Goal: Task Accomplishment & Management: Use online tool/utility

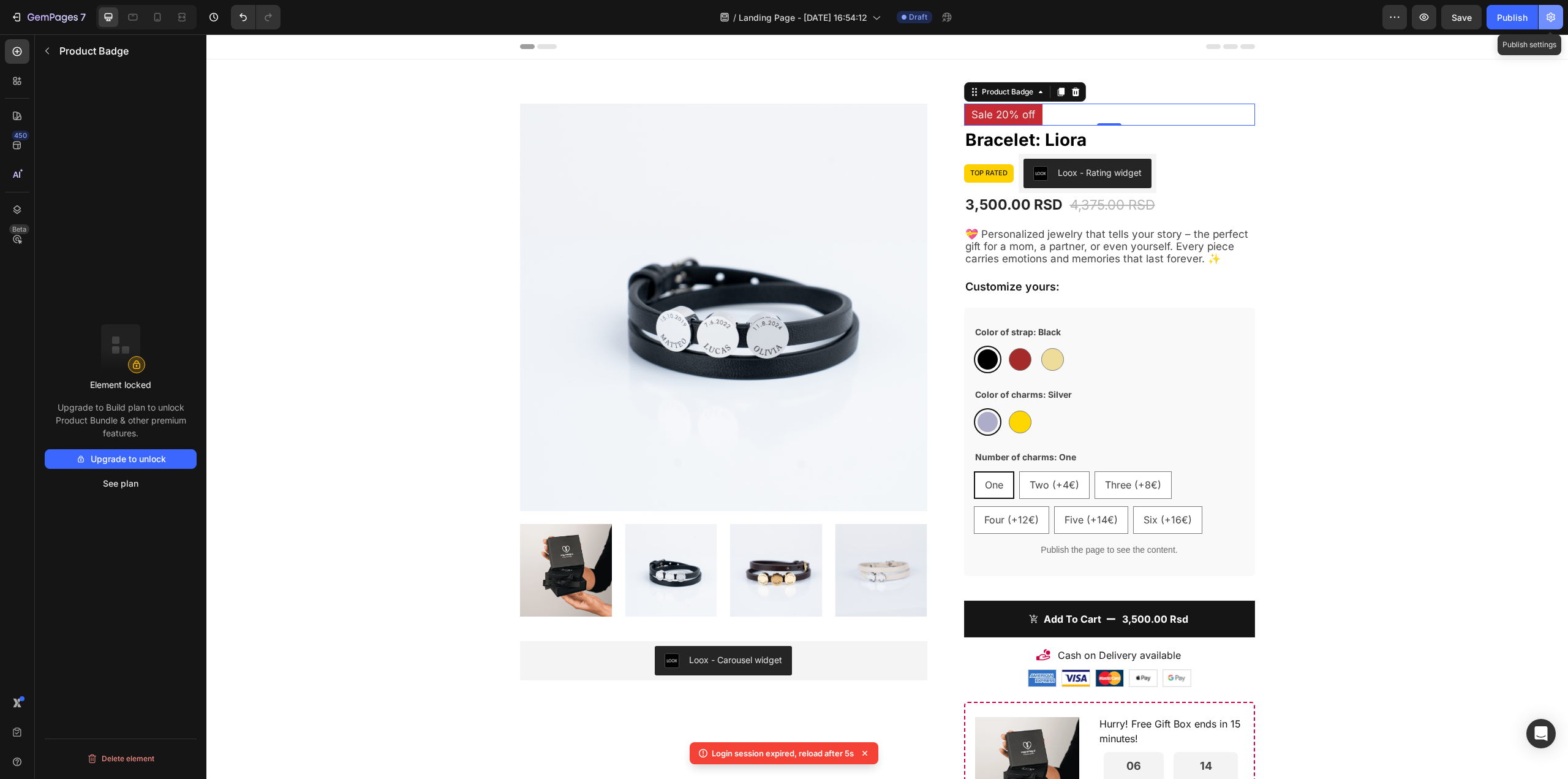
click at [1551, 23] on icon "button" at bounding box center [1551, 17] width 12 height 12
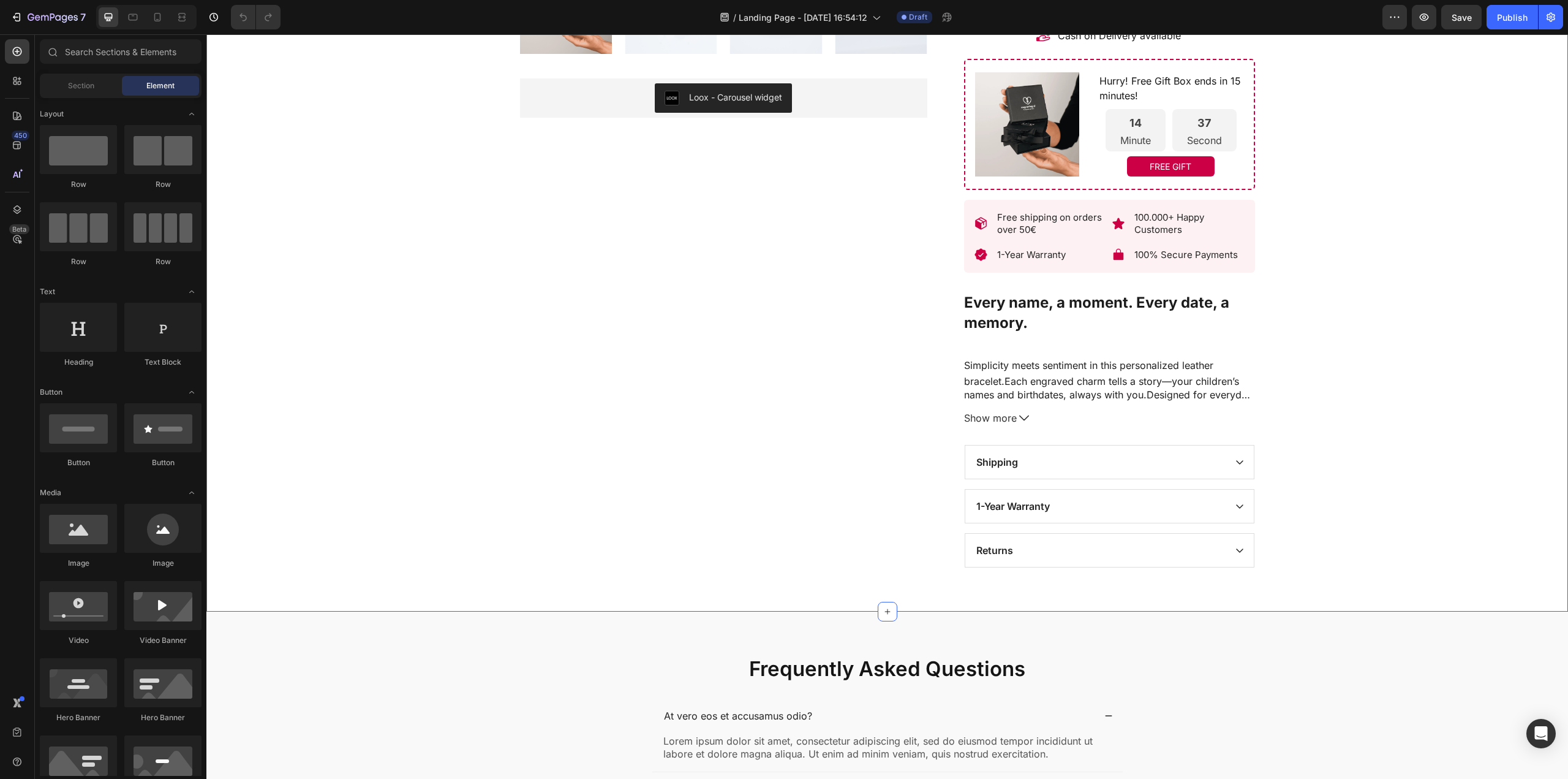
scroll to position [572, 0]
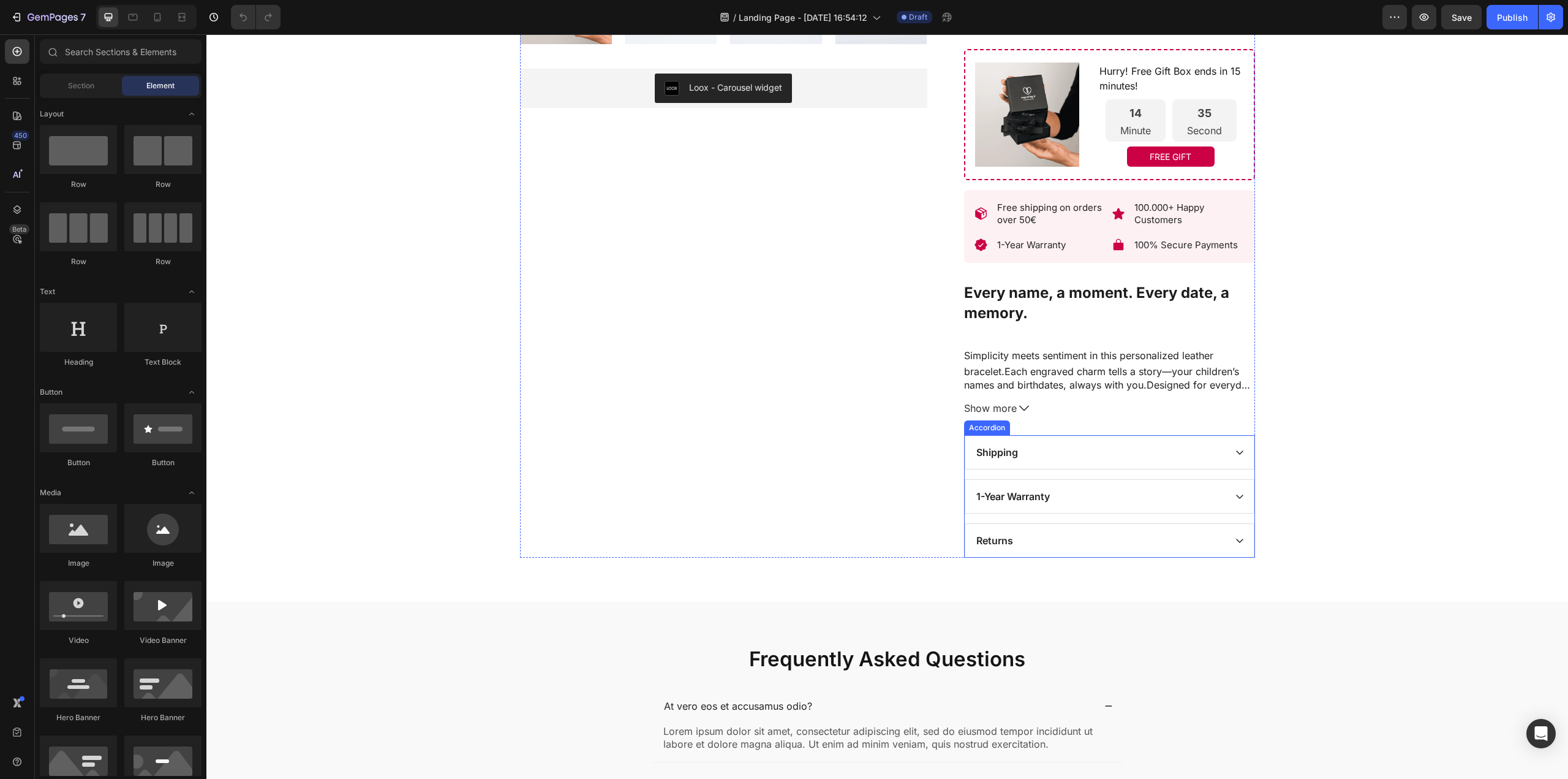
click at [1232, 464] on div "Shipping" at bounding box center [1109, 451] width 288 height 33
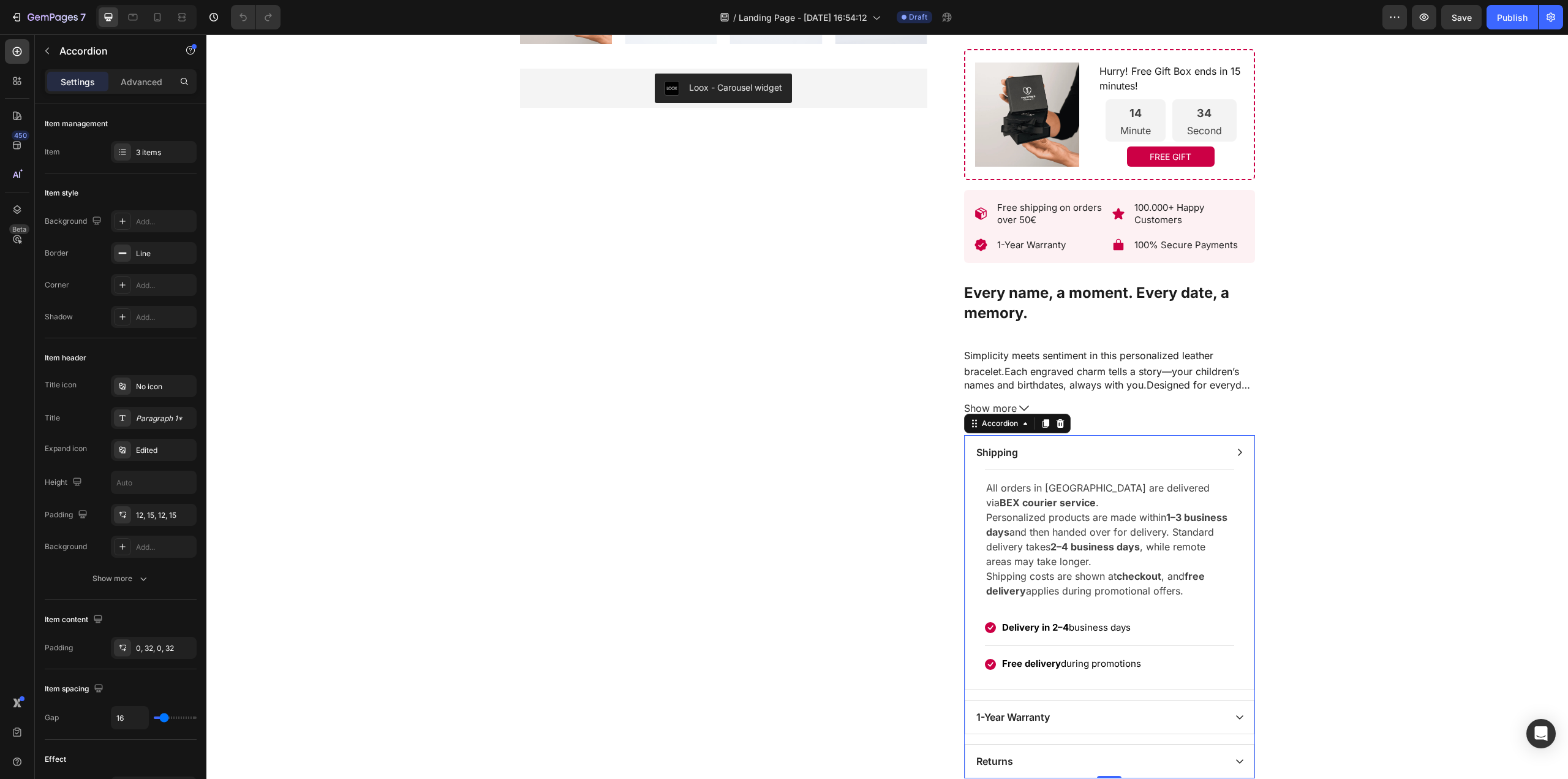
click at [1232, 464] on div "Shipping" at bounding box center [1109, 451] width 288 height 33
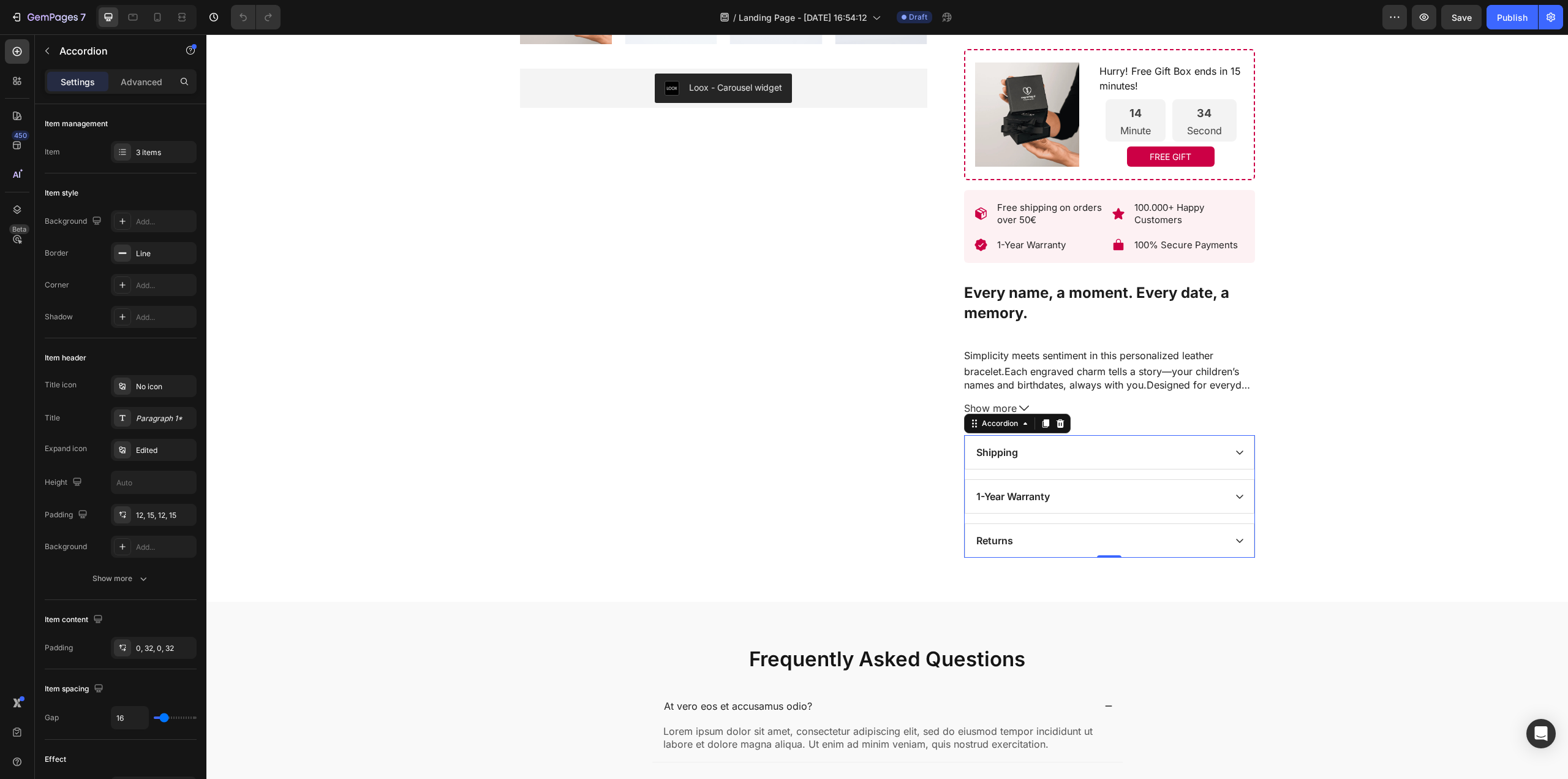
click at [1234, 491] on div "1-Year Warranty" at bounding box center [1109, 496] width 288 height 33
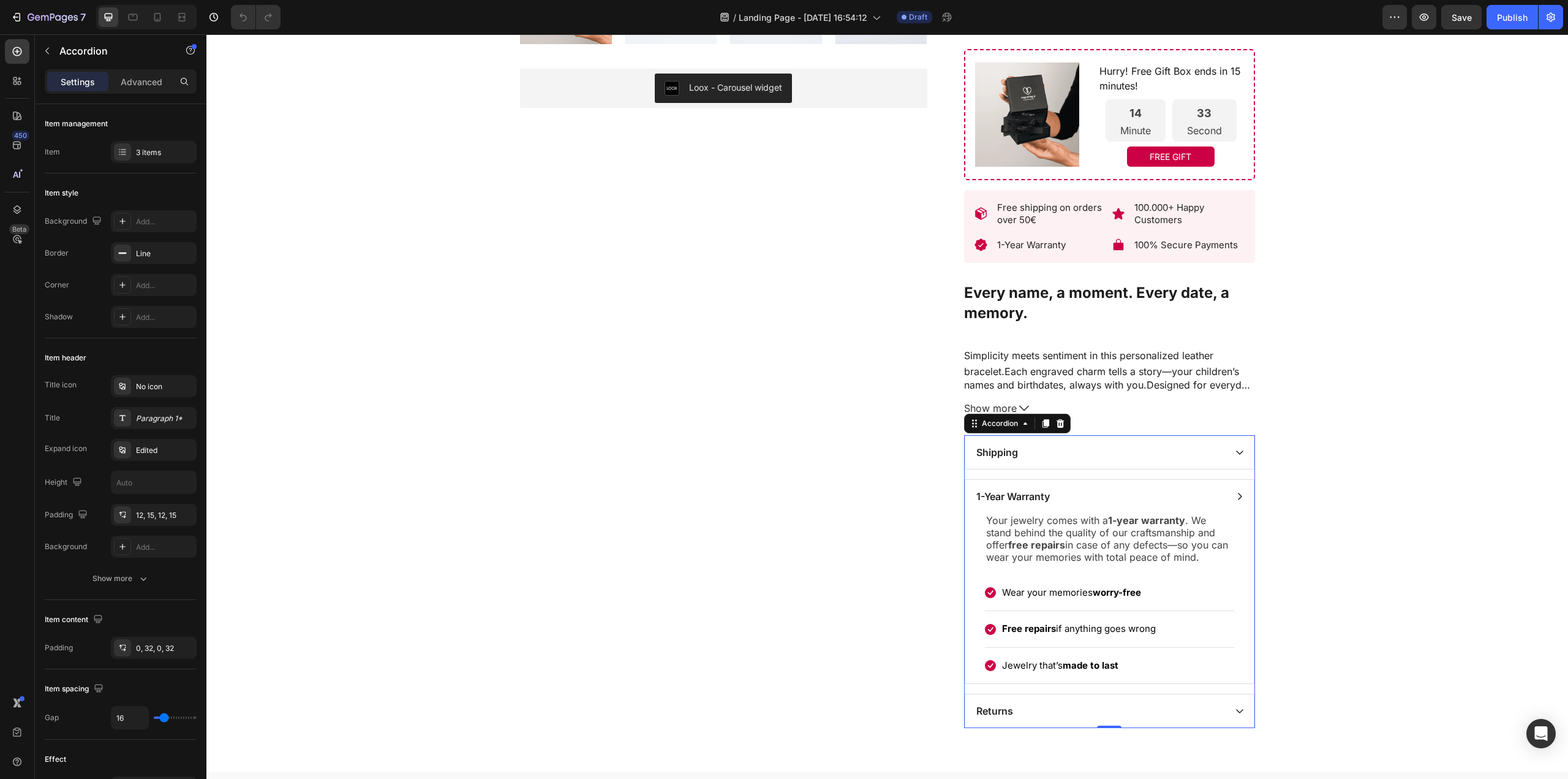
click at [1234, 491] on div "1-Year Warranty" at bounding box center [1109, 496] width 288 height 33
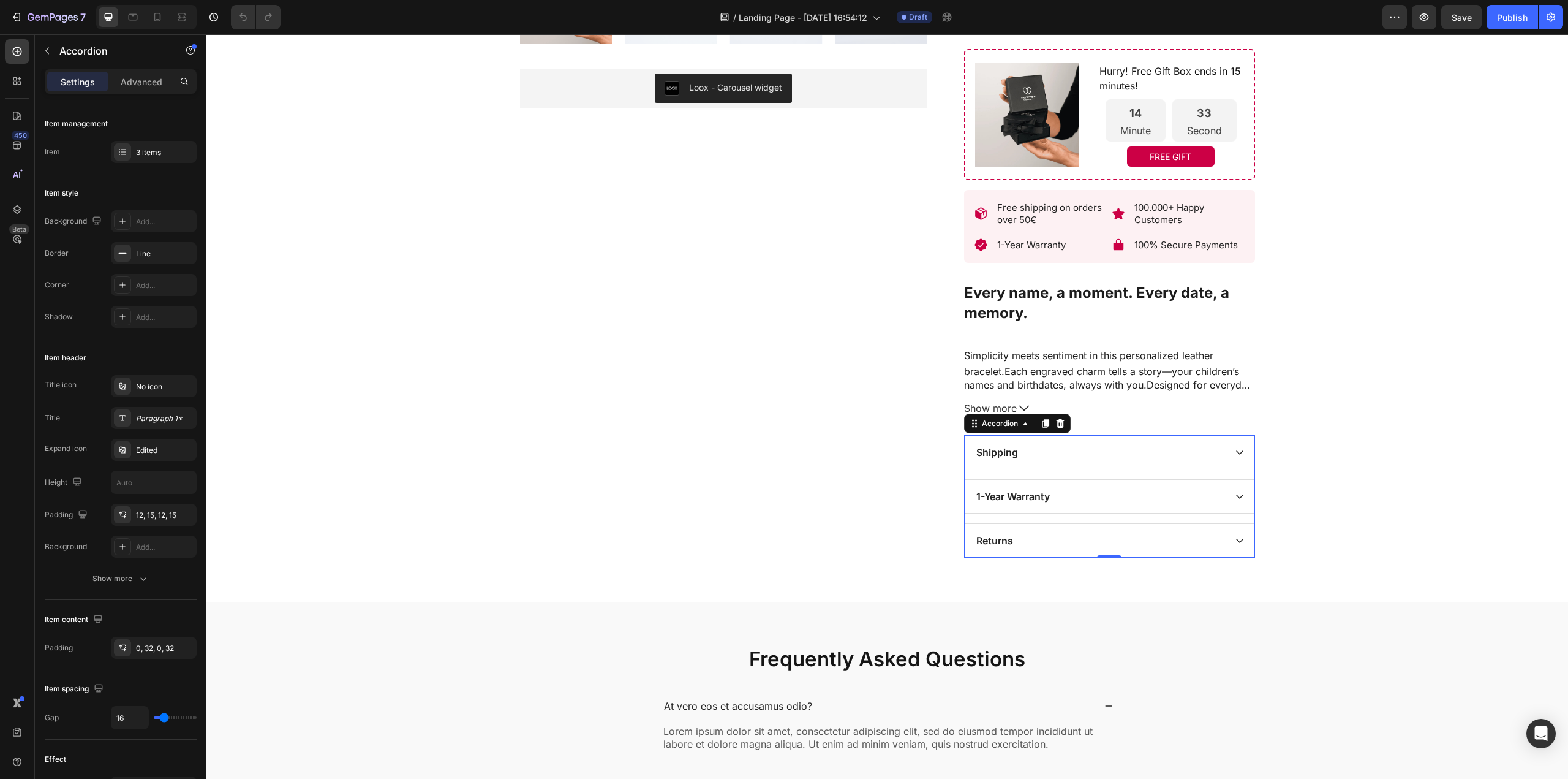
click at [1225, 554] on div "Returns" at bounding box center [1109, 540] width 288 height 33
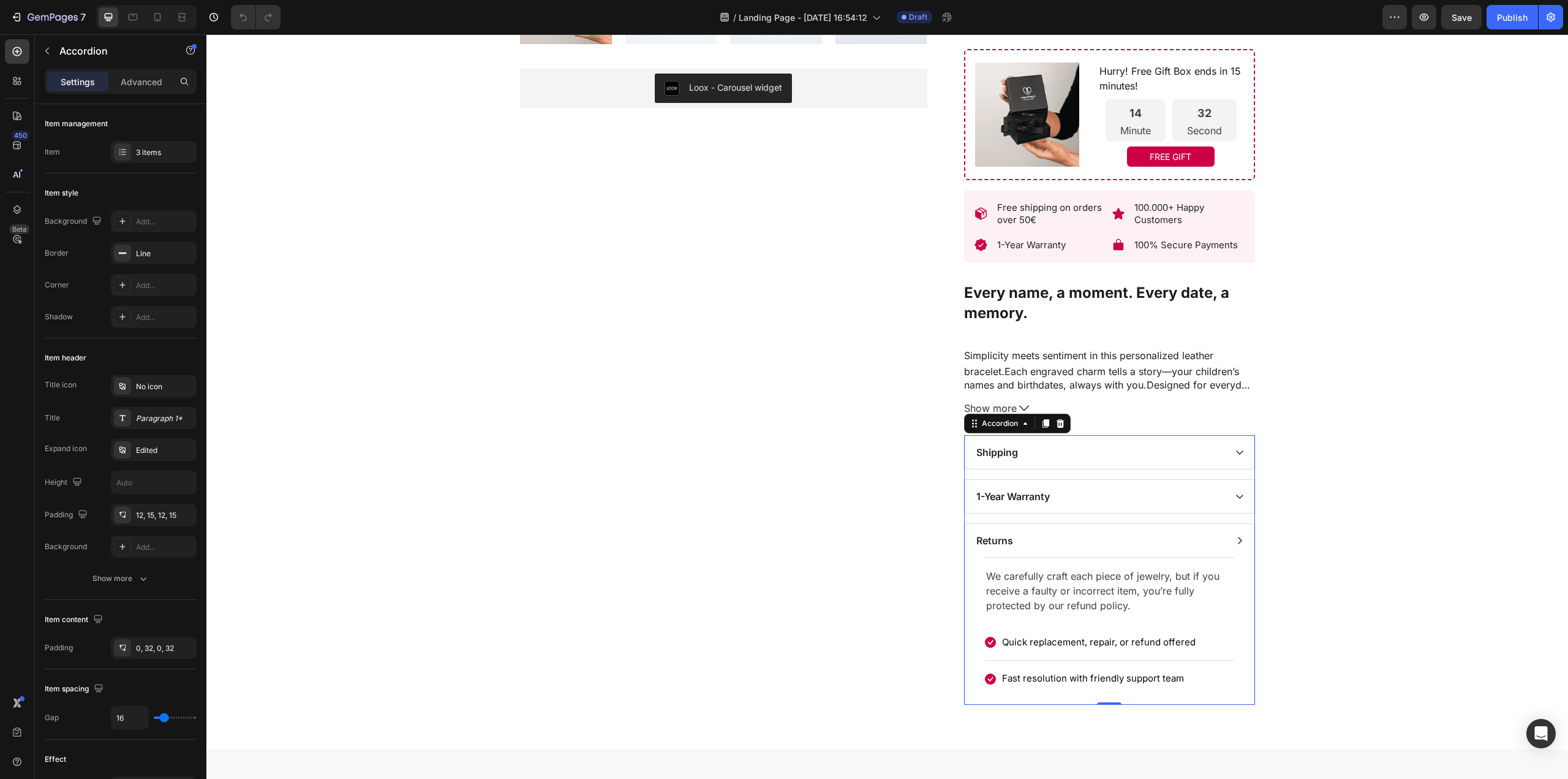
click at [1225, 553] on div "Returns" at bounding box center [1109, 540] width 288 height 33
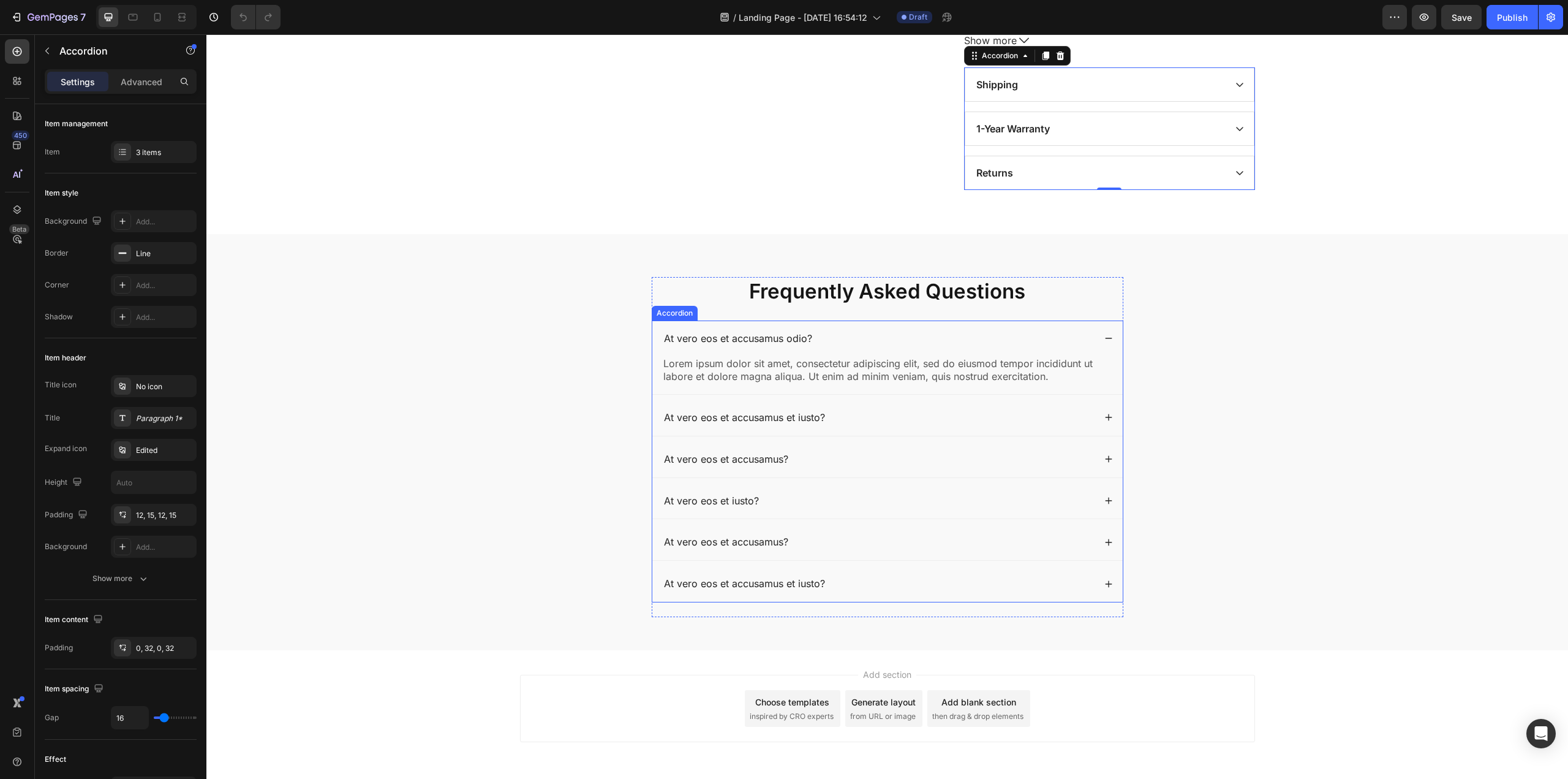
scroll to position [990, 0]
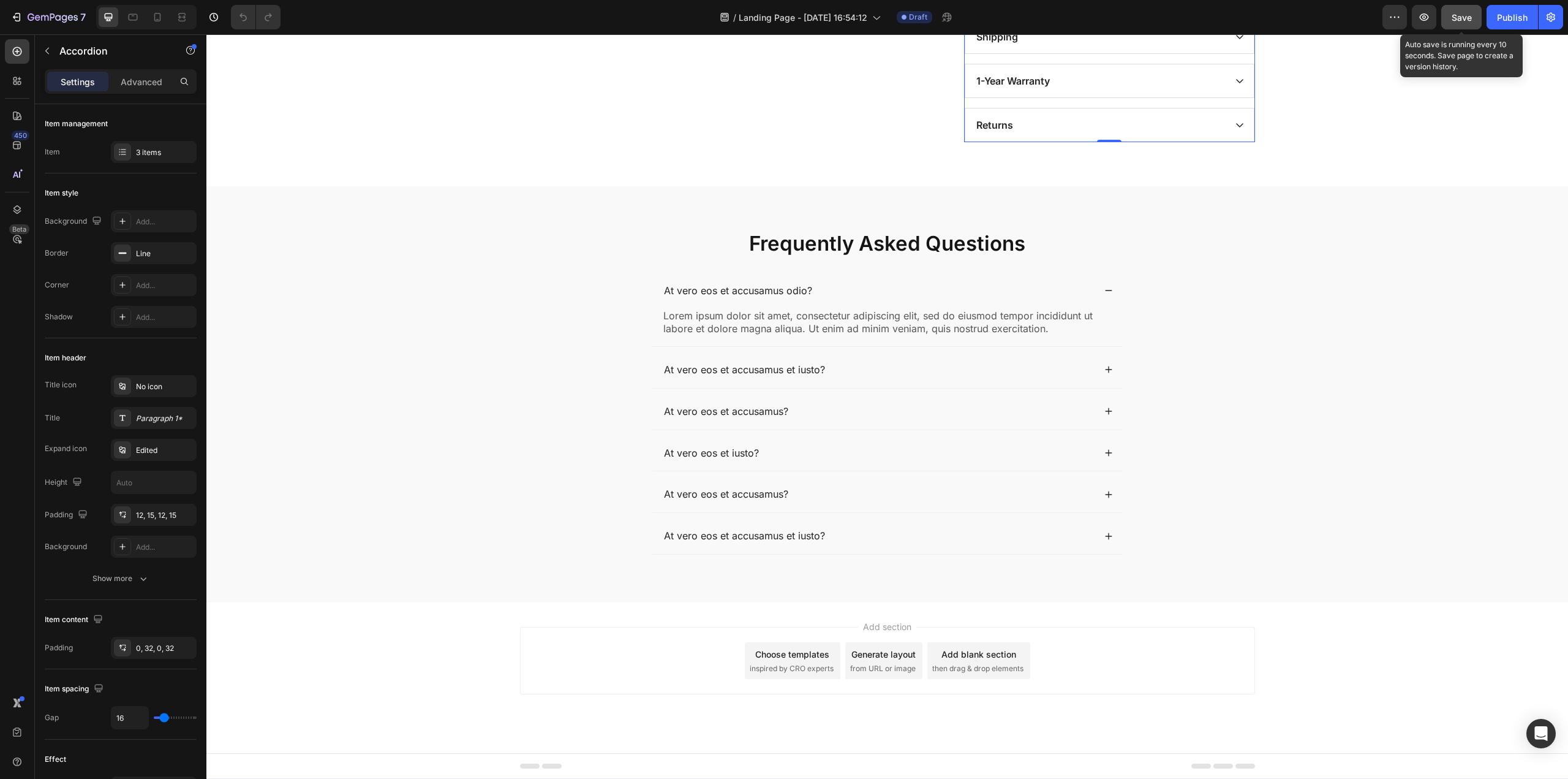
click at [1452, 23] on div "Save" at bounding box center [1462, 17] width 20 height 13
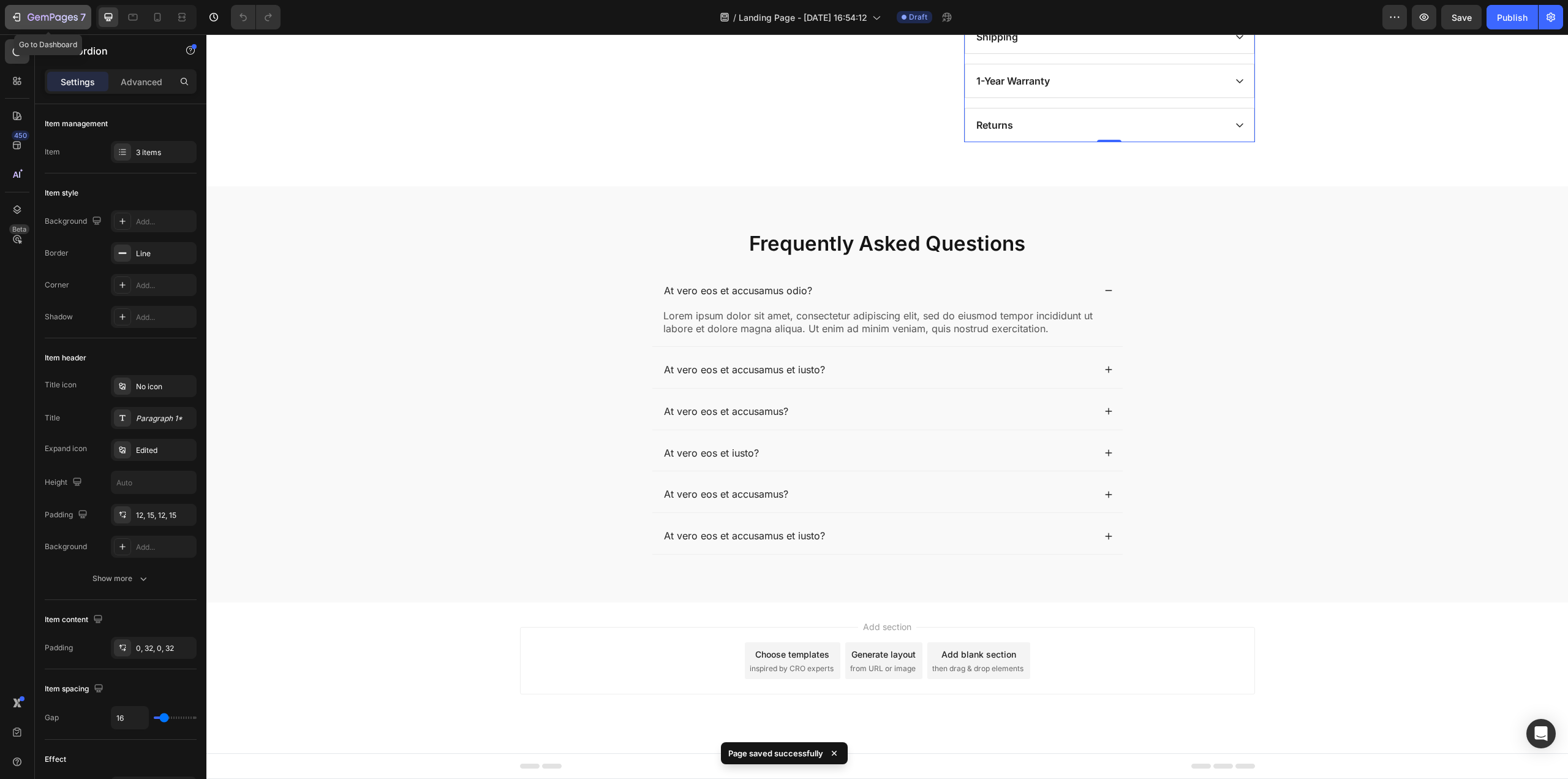
click at [55, 11] on div "7" at bounding box center [57, 17] width 58 height 15
